Goal: Task Accomplishment & Management: Use online tool/utility

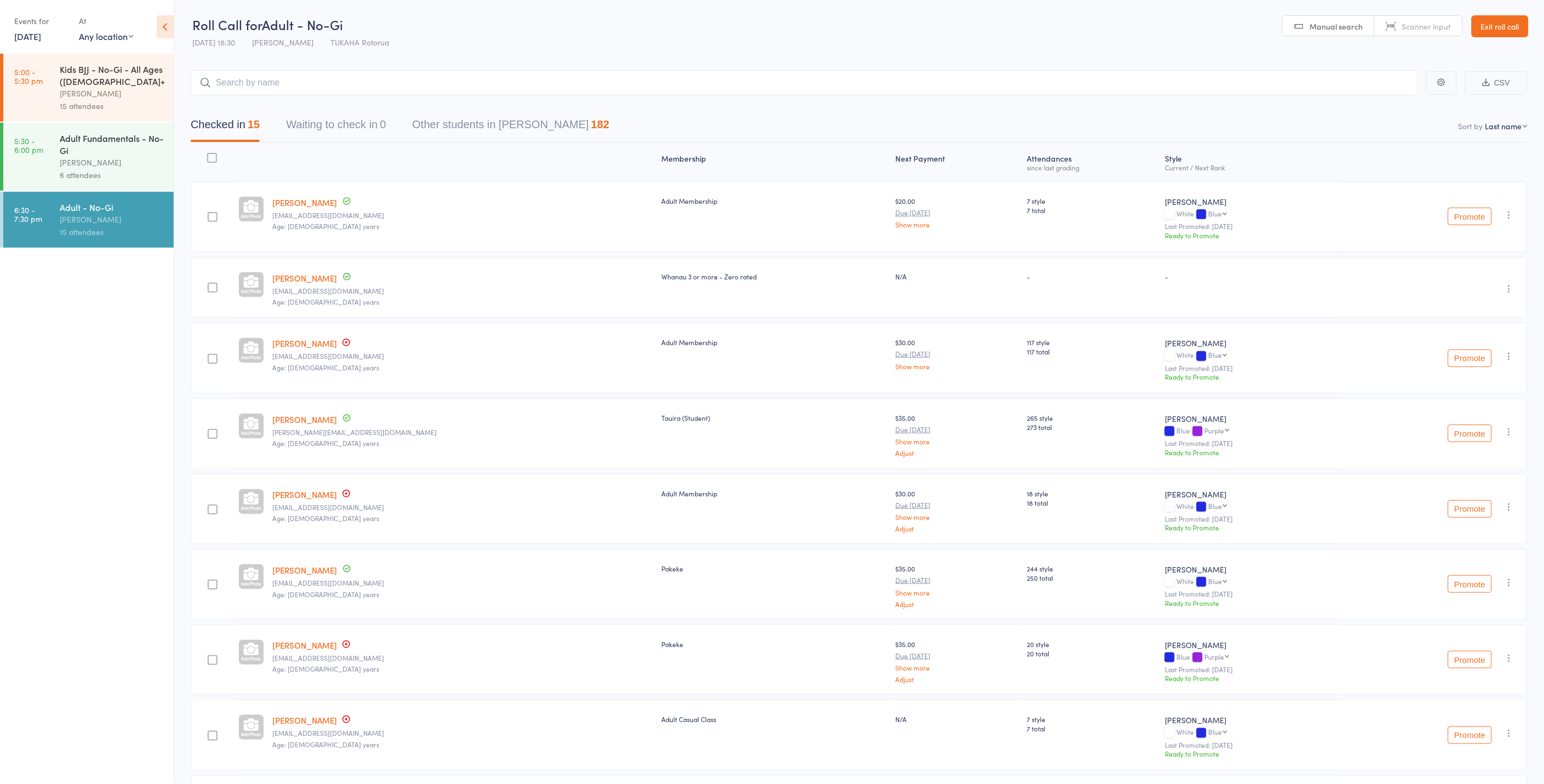
click at [309, 61] on main "CSV Checked in 15 Waiting to check in 0 Other students in [PERSON_NAME] 182 Sor…" at bounding box center [859, 699] width 1370 height 1292
click at [304, 83] on input "search" at bounding box center [804, 82] width 1228 height 25
type input "matia"
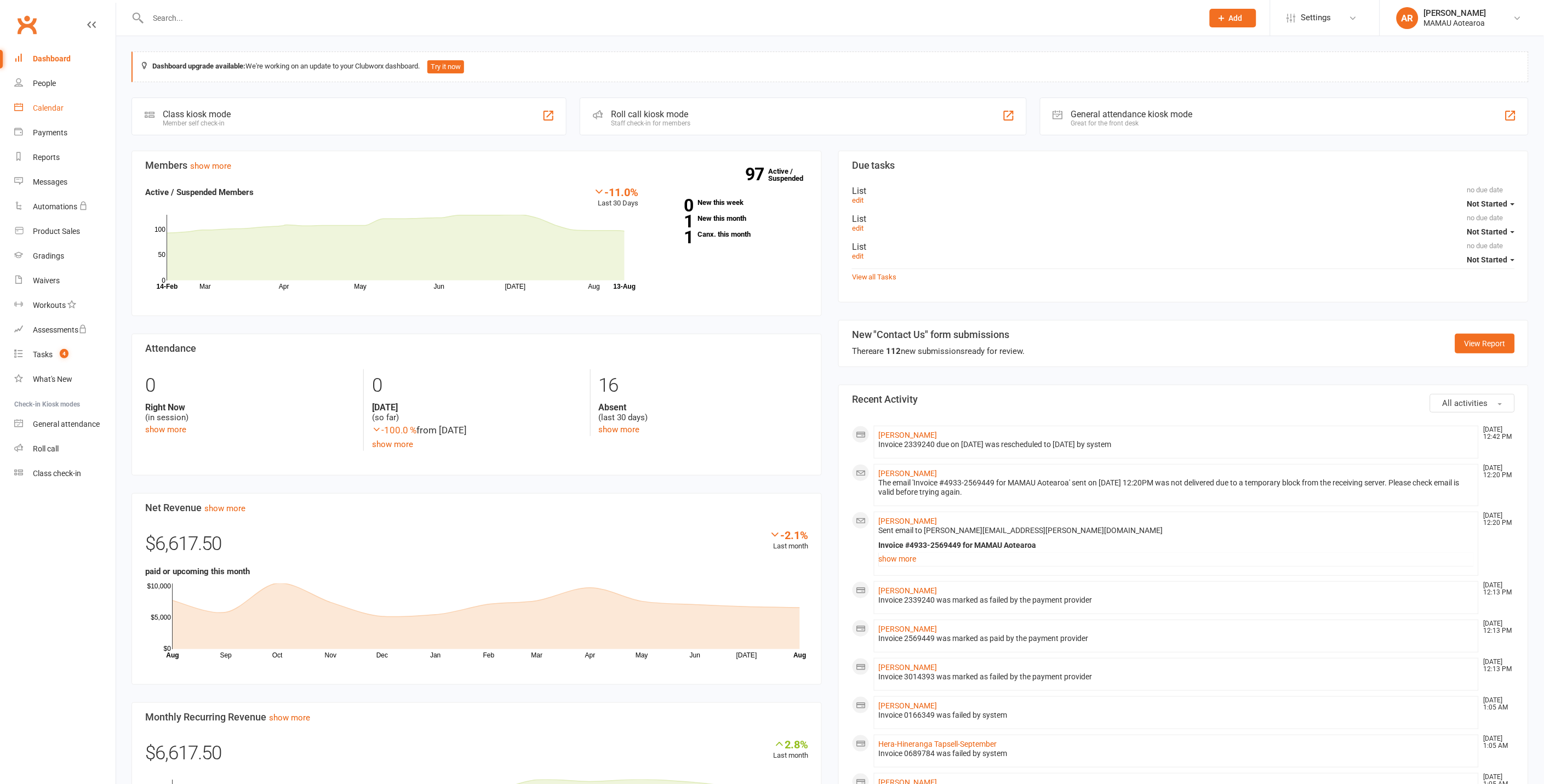
click at [55, 107] on div "Calendar" at bounding box center [48, 108] width 31 height 9
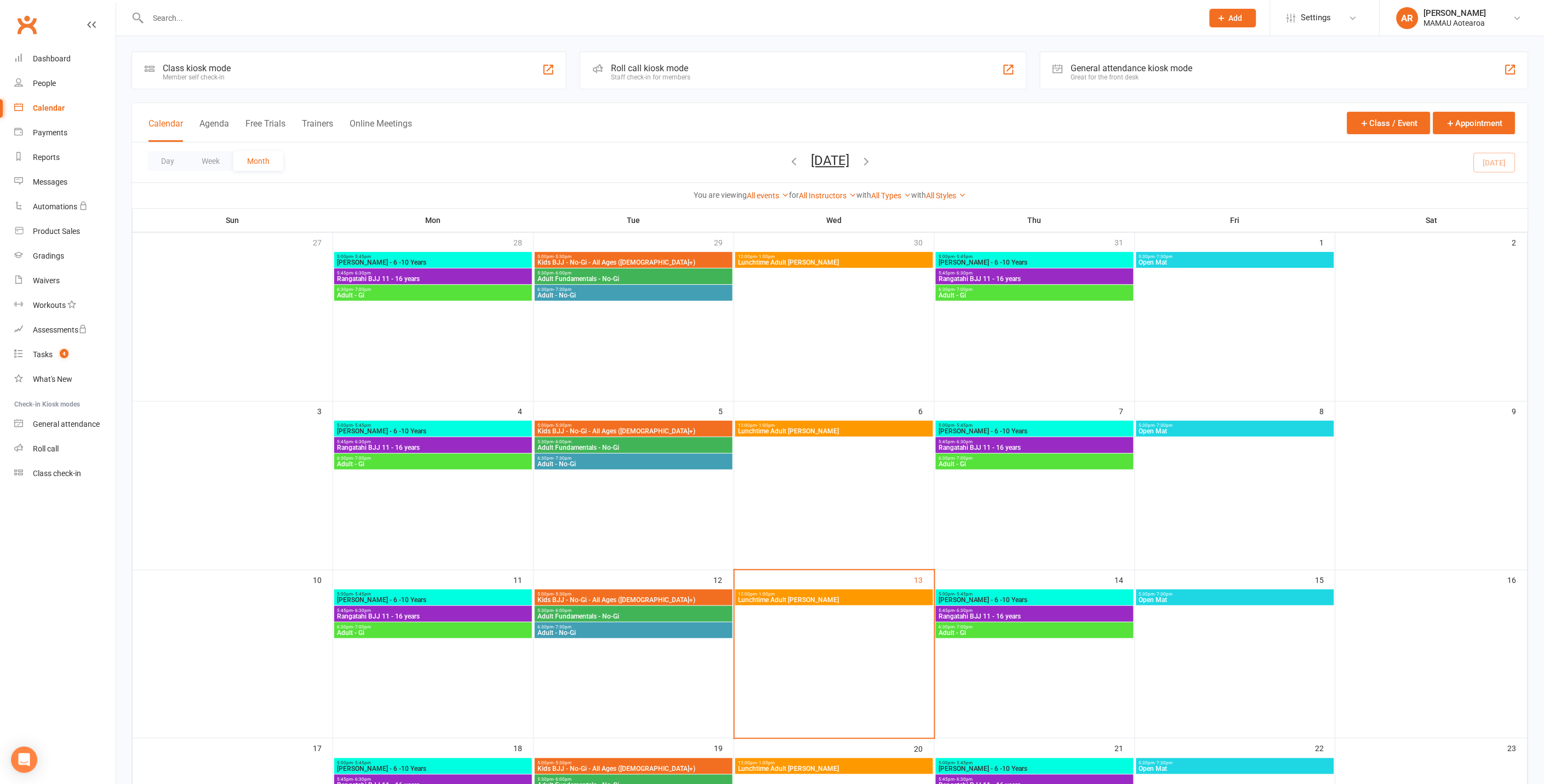
click at [797, 78] on div "Roll call kiosk mode Staff check-in for members" at bounding box center [803, 70] width 447 height 38
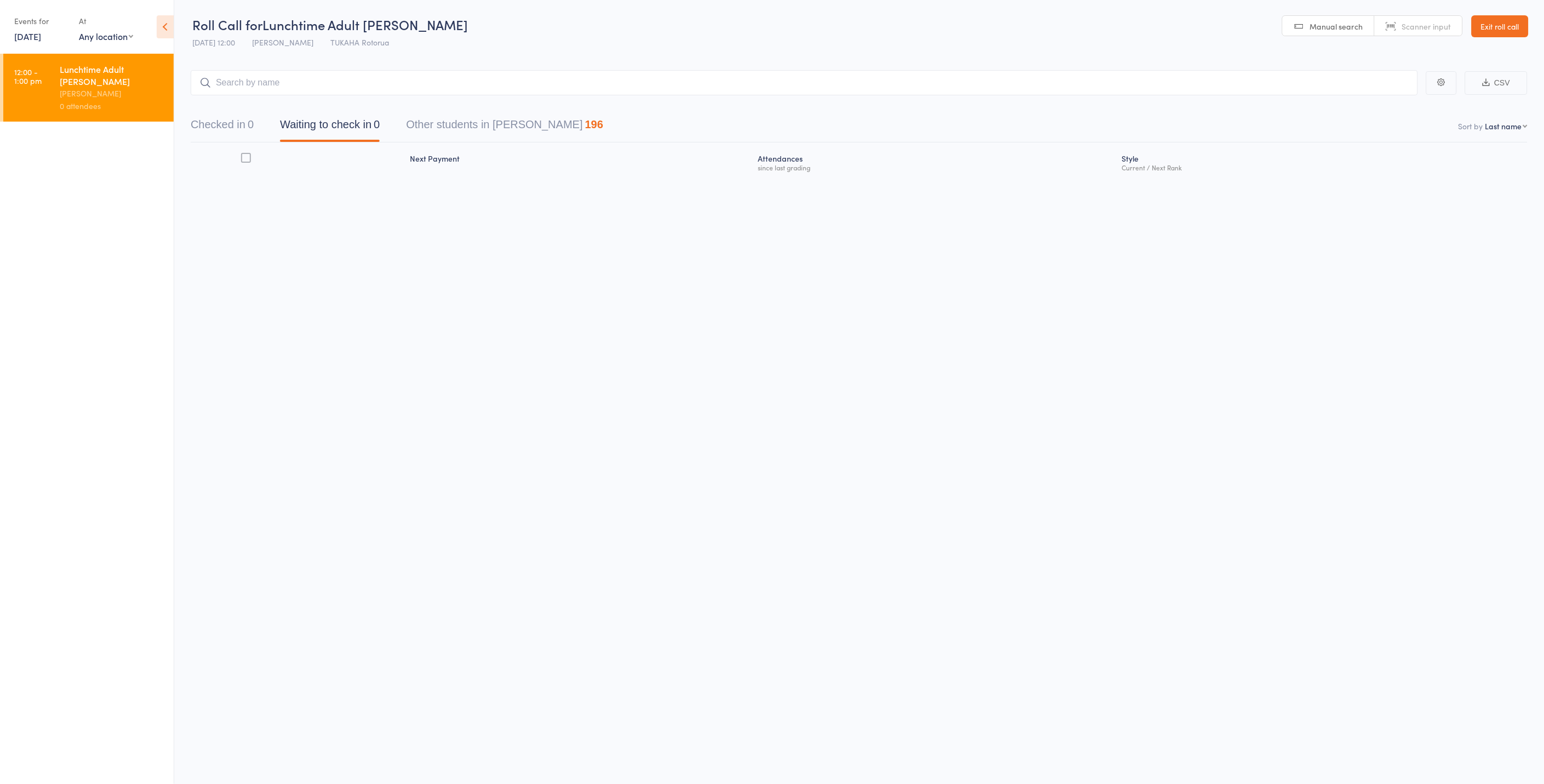
click at [26, 35] on link "13 Aug, 2025" at bounding box center [28, 36] width 27 height 12
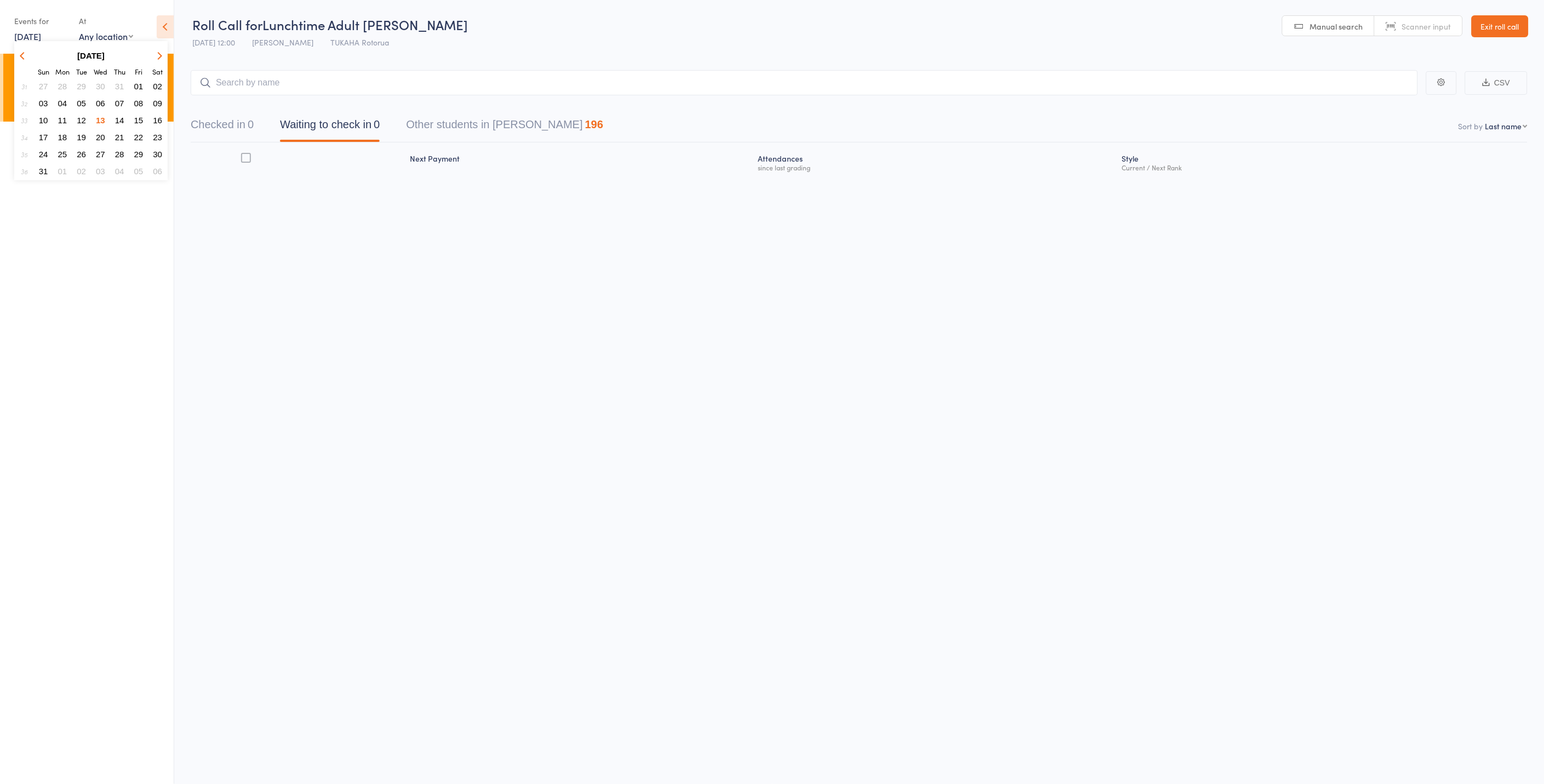
click at [81, 117] on span "12" at bounding box center [81, 120] width 9 height 9
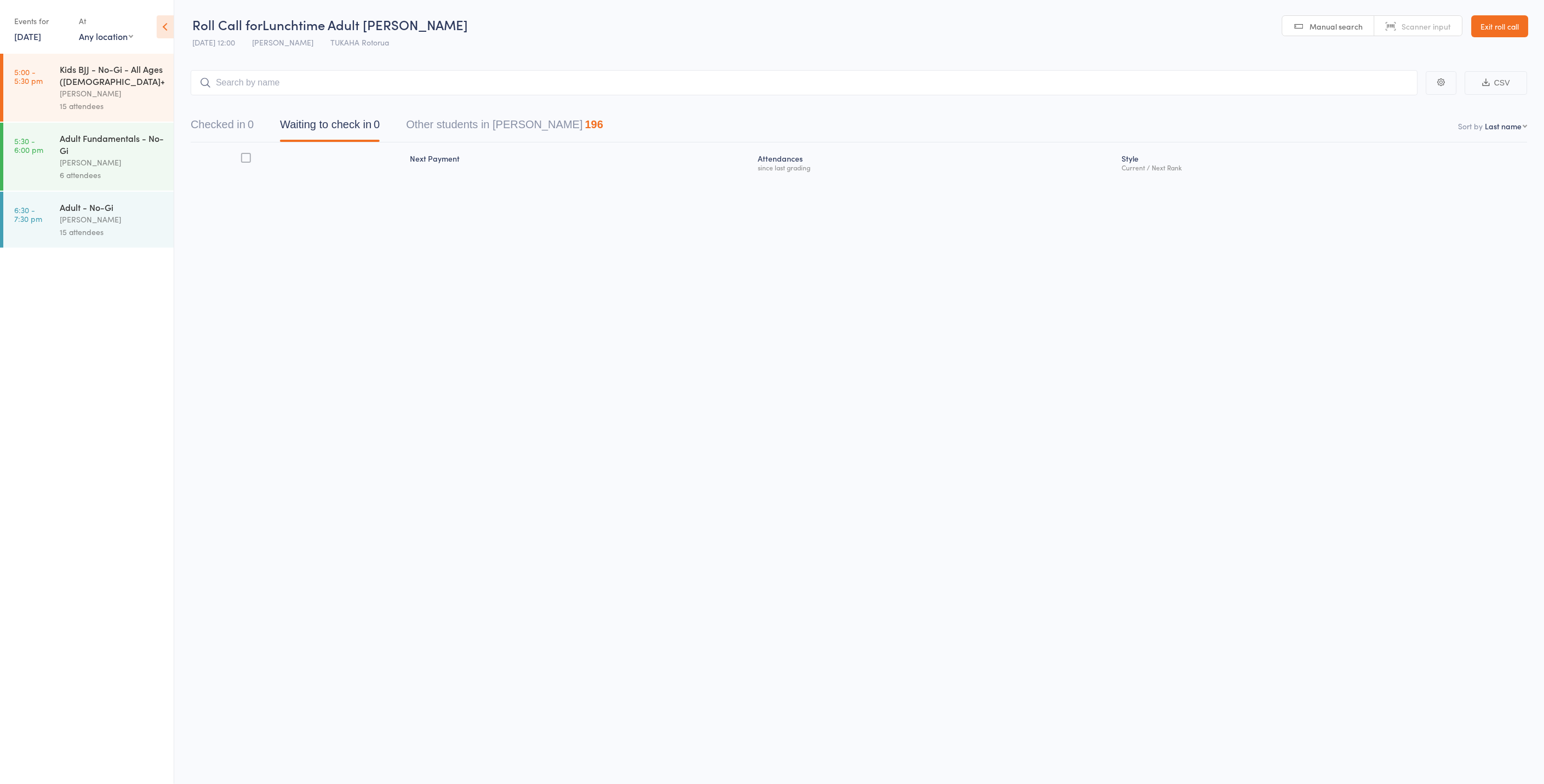
click at [58, 230] on link "6:30 - 7:30 pm Adult - No-Gi Anaru Grant 15 attendees" at bounding box center [88, 219] width 170 height 56
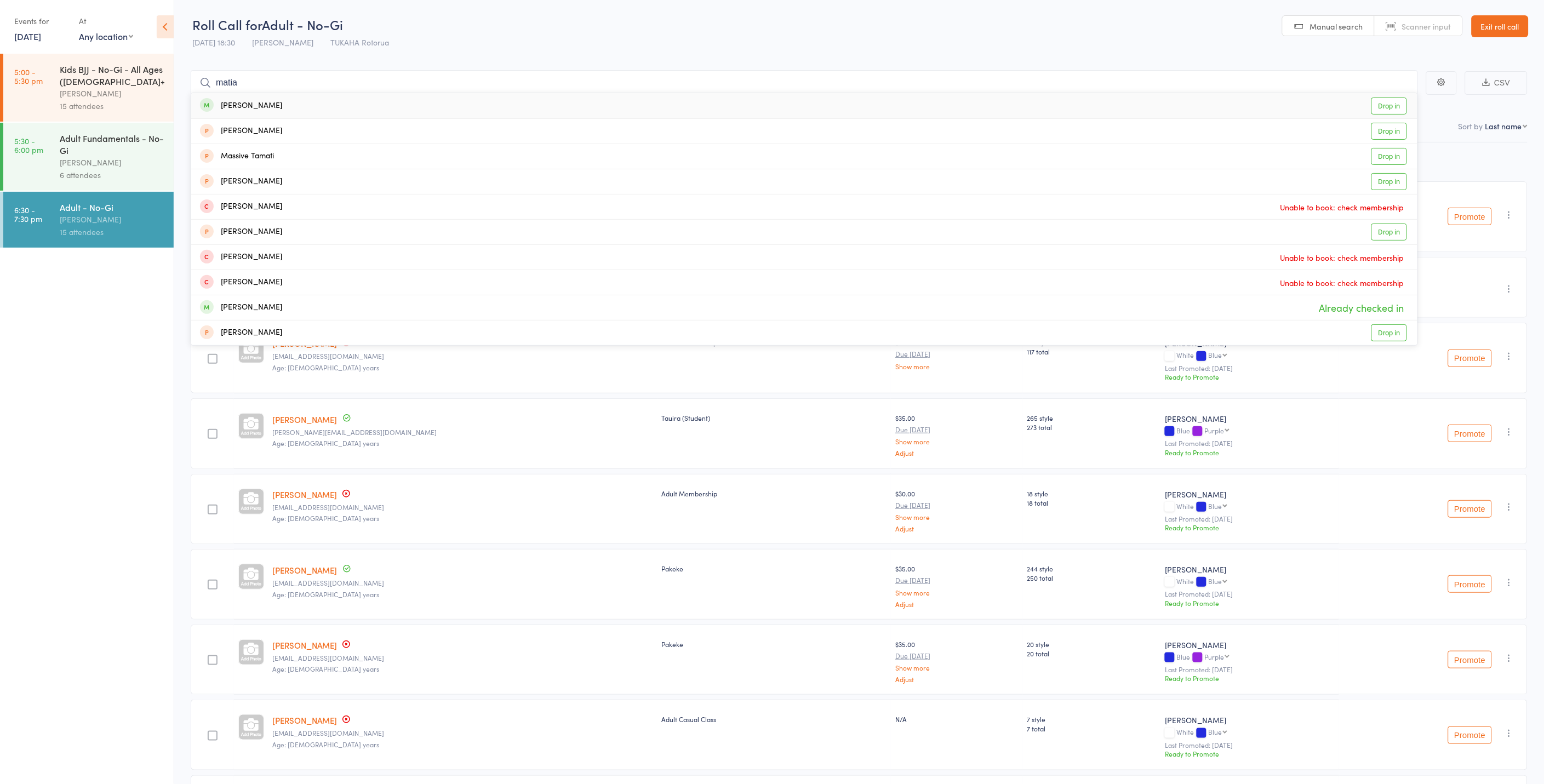
type input "matia"
click at [1397, 113] on link "Drop in" at bounding box center [1389, 106] width 36 height 17
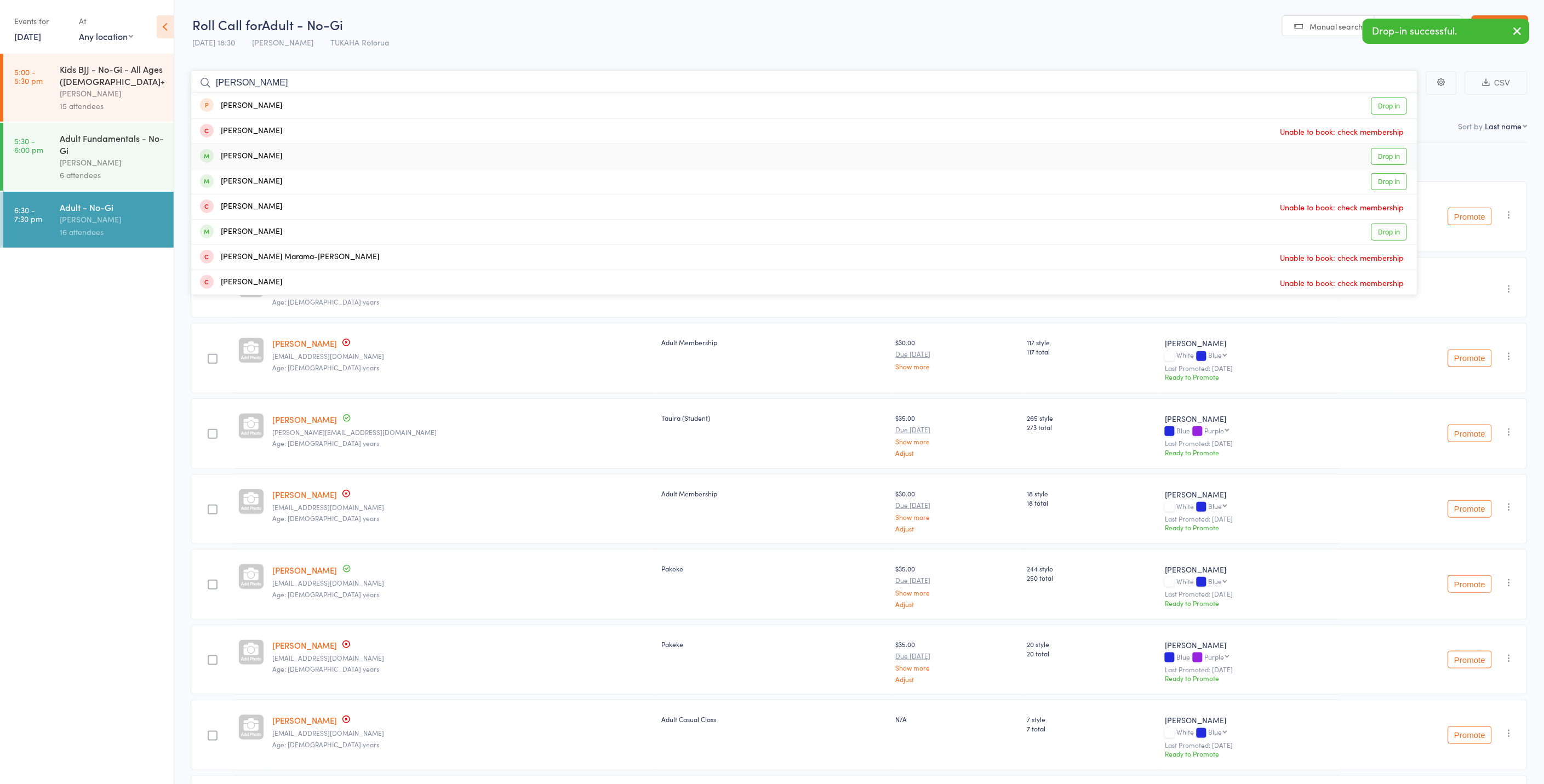
type input "josh"
click at [1380, 156] on link "Drop in" at bounding box center [1389, 157] width 36 height 17
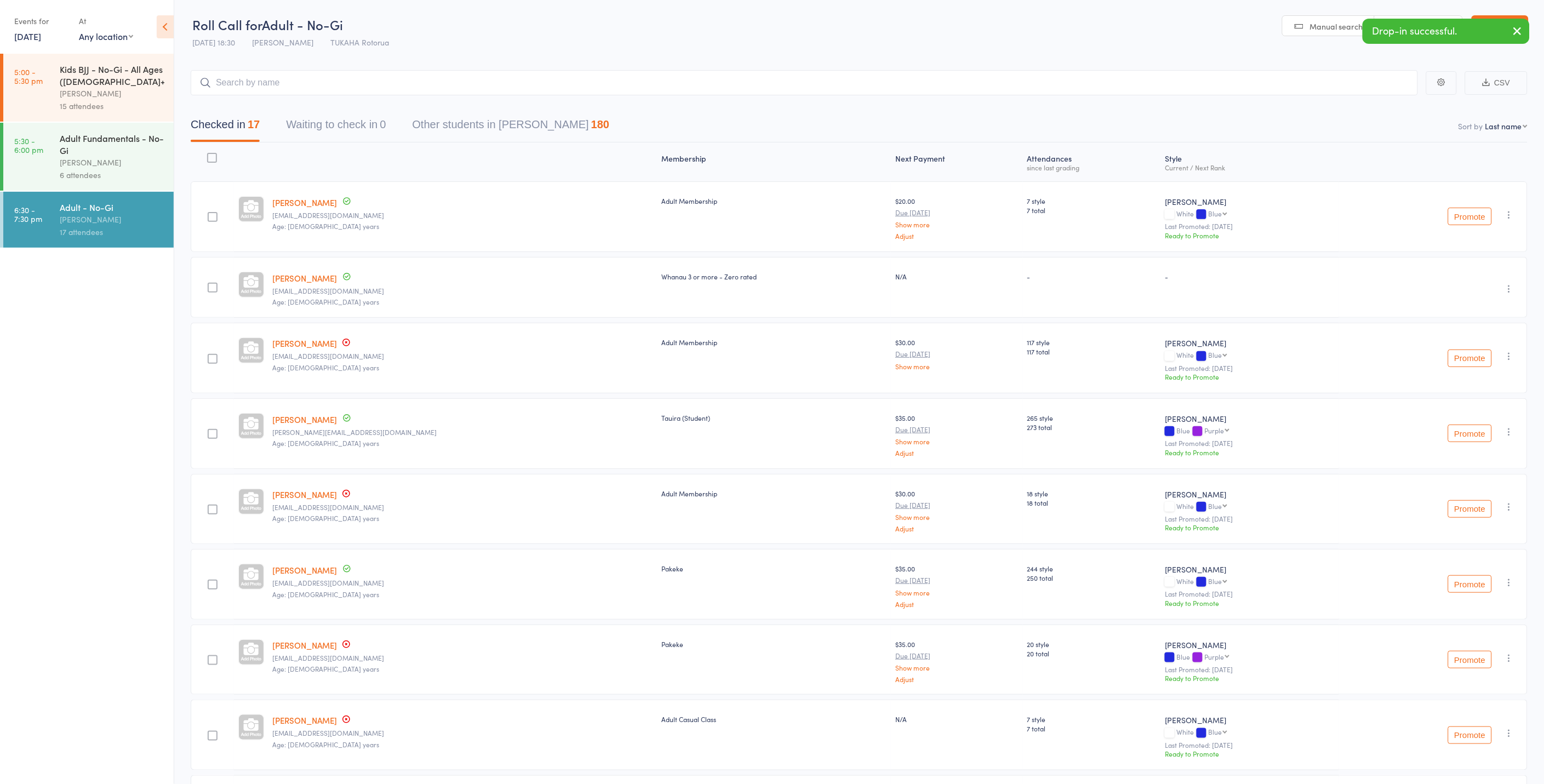
click at [19, 33] on link "[DATE]" at bounding box center [28, 36] width 27 height 12
click at [101, 116] on span "13" at bounding box center [100, 120] width 9 height 9
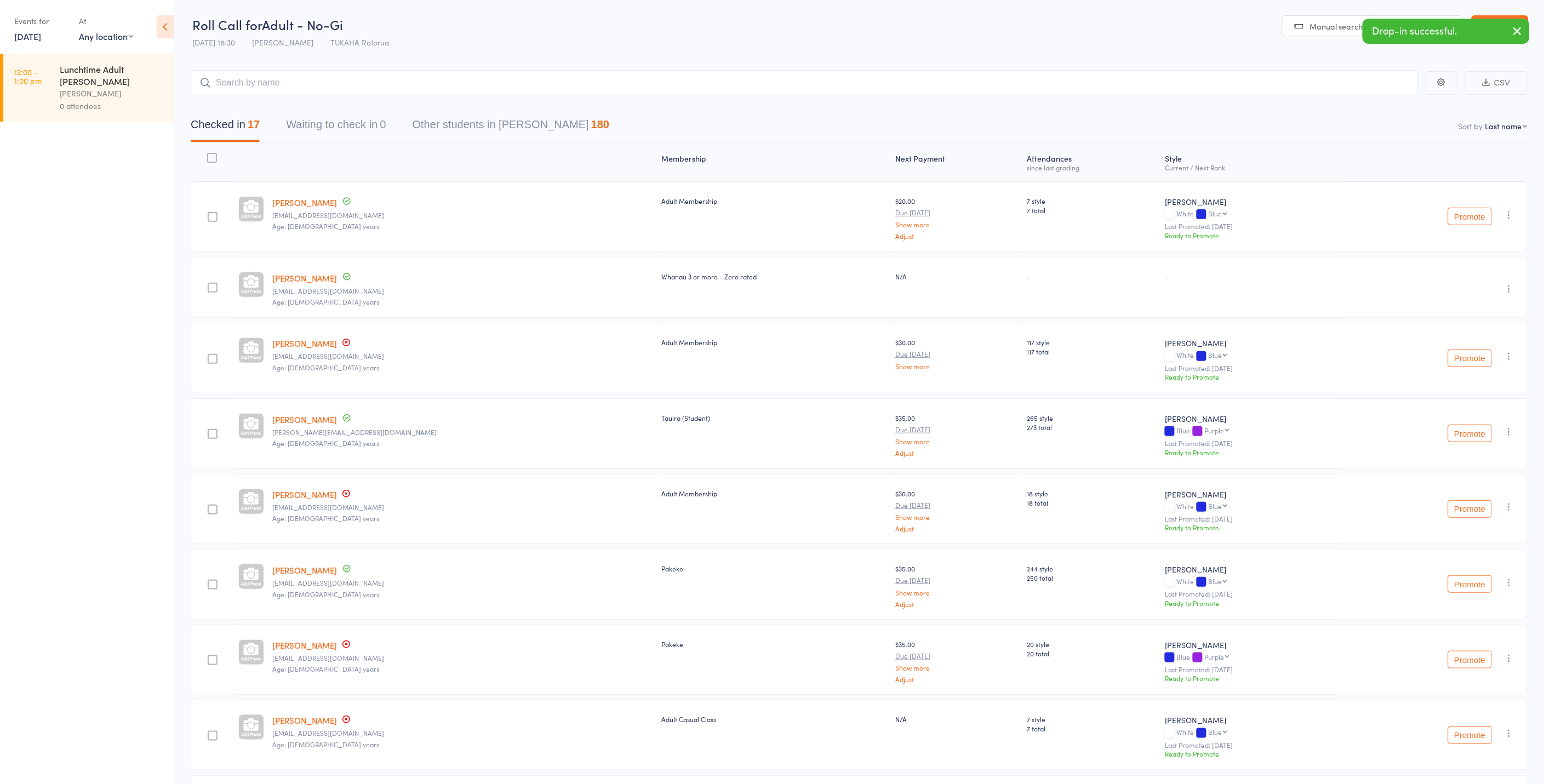
click at [87, 106] on div "Lunchtime Adult Jiu Jitsu Anaru Grant 0 attendees" at bounding box center [117, 87] width 114 height 68
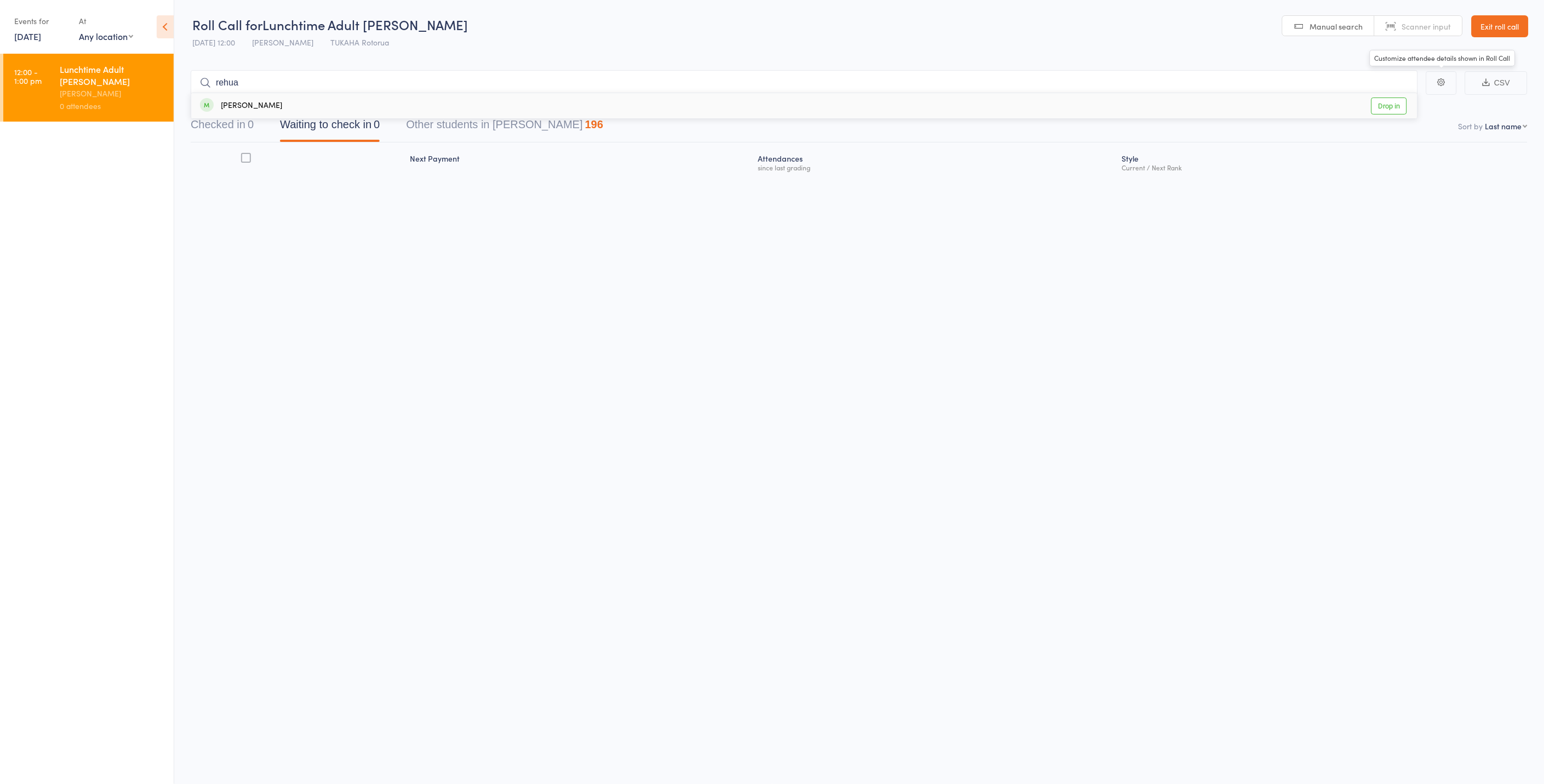
type input "rehua"
click at [1394, 108] on link "Drop in" at bounding box center [1389, 106] width 36 height 17
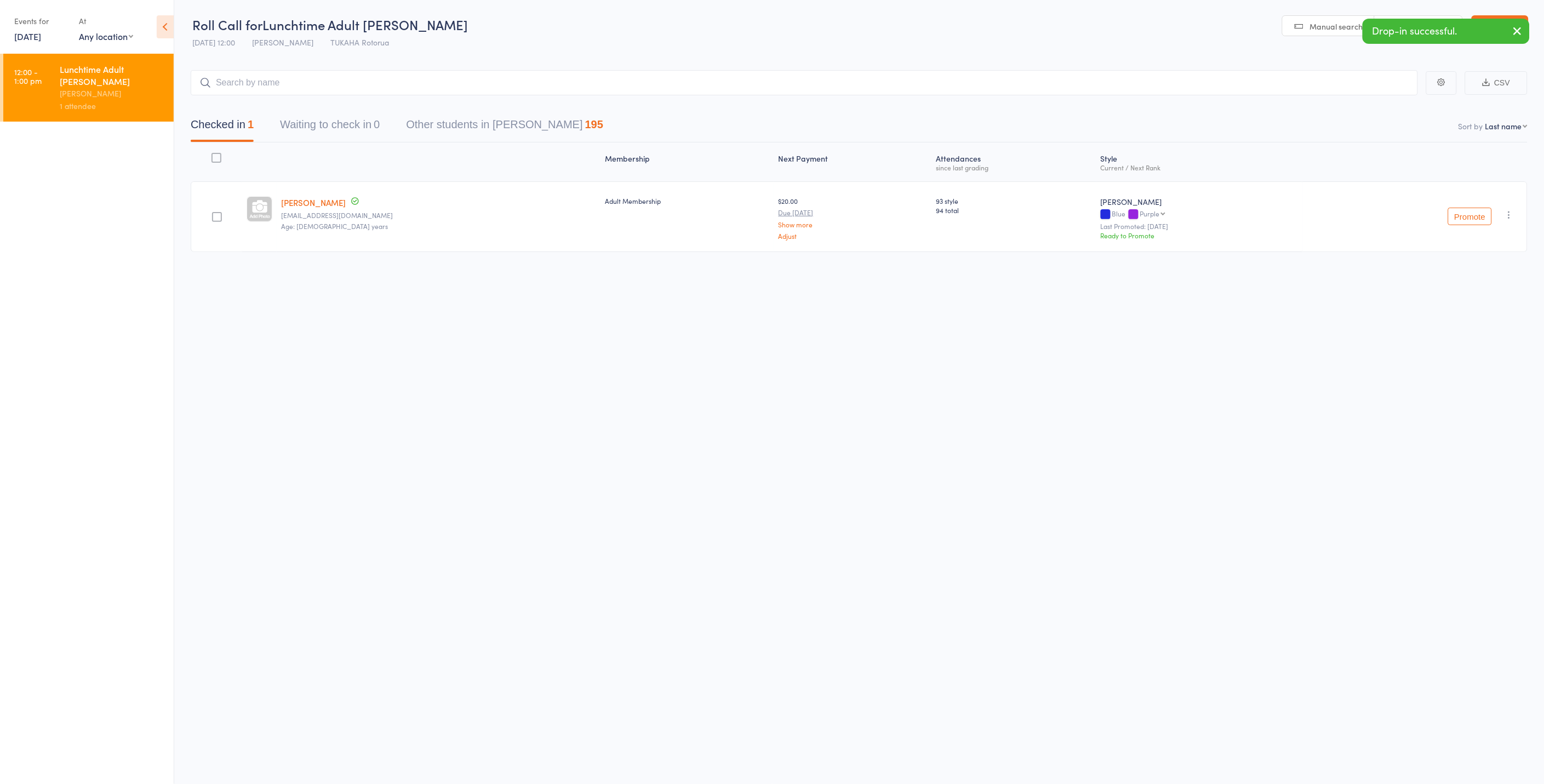
click at [1125, 481] on div "Roll Call for Lunchtime Adult Jiu Jitsu 13 Aug 12:00 Anaru Grant TUKAHA Rotorua…" at bounding box center [772, 392] width 1544 height 784
